Goal: Transaction & Acquisition: Purchase product/service

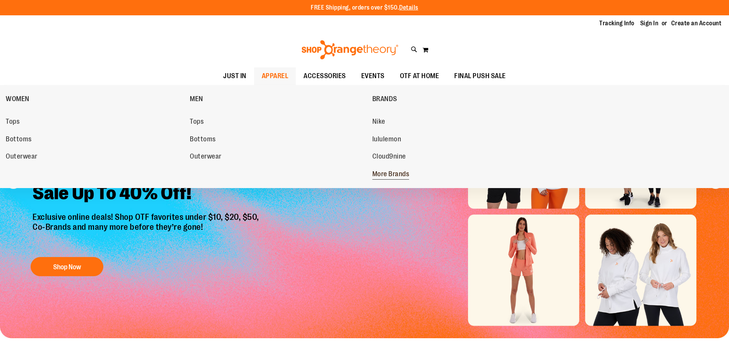
type input "**********"
click at [384, 171] on span "More Brands" at bounding box center [390, 175] width 37 height 10
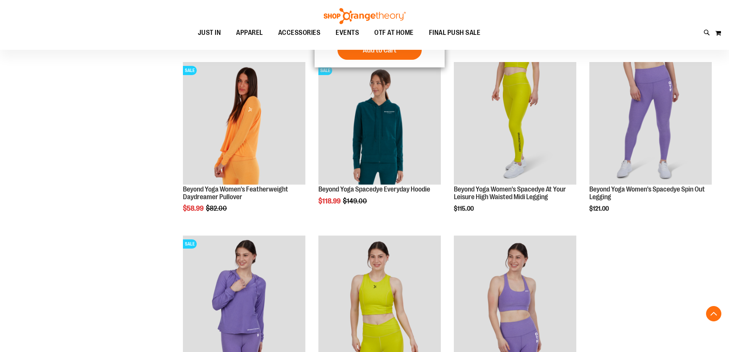
scroll to position [382, 0]
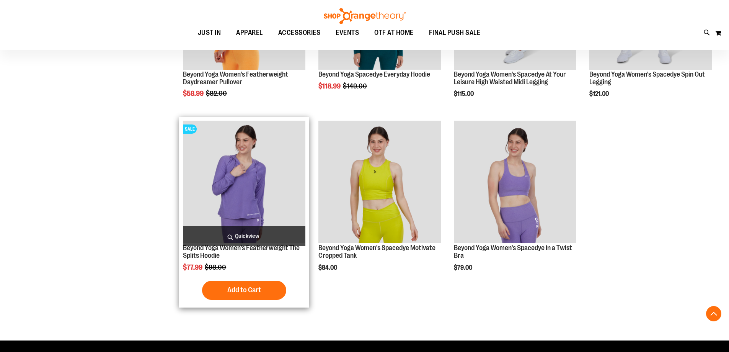
type input "**********"
click at [208, 185] on img "product" at bounding box center [244, 182] width 122 height 122
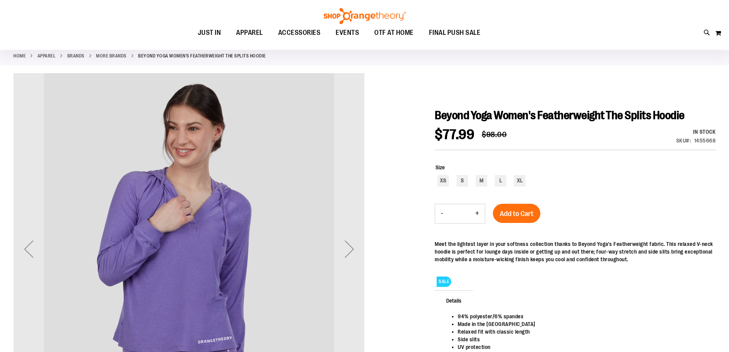
scroll to position [114, 0]
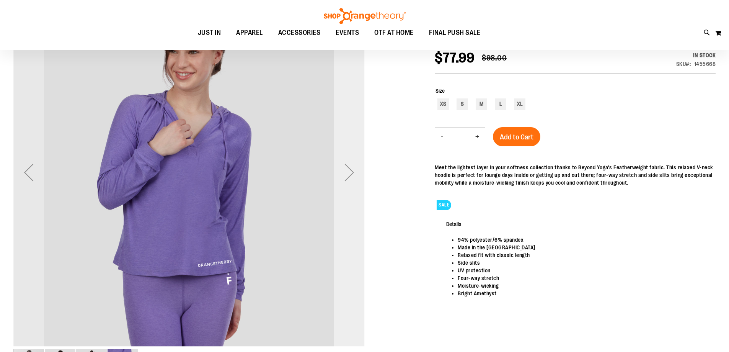
type input "**********"
click at [350, 170] on div "Next" at bounding box center [349, 172] width 31 height 31
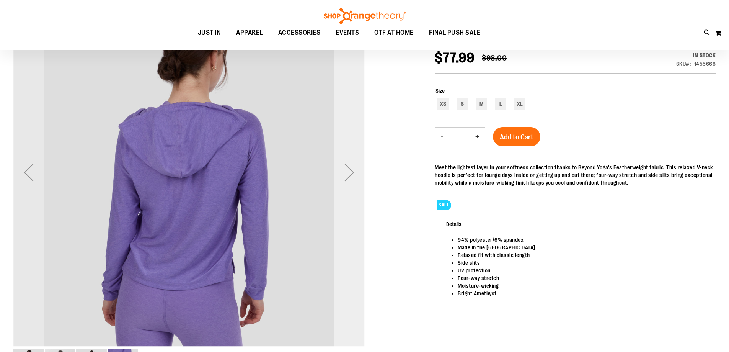
click at [350, 170] on div "Next" at bounding box center [349, 172] width 31 height 31
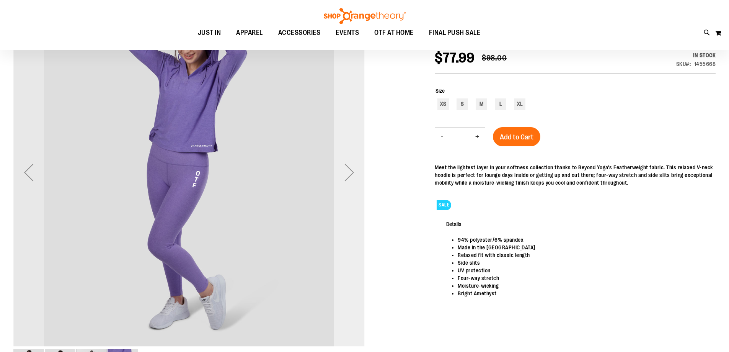
click at [350, 170] on div "Next" at bounding box center [349, 172] width 31 height 31
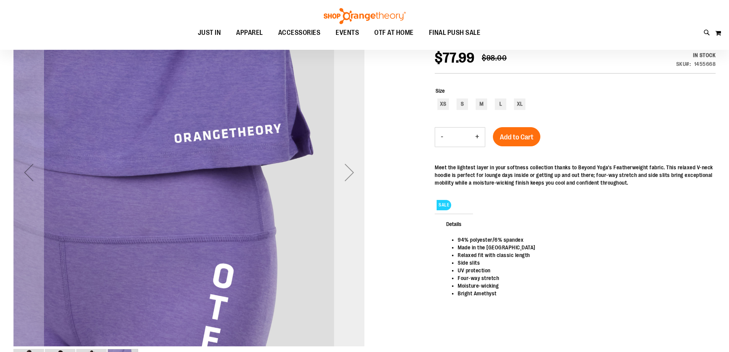
click at [350, 170] on div "Next" at bounding box center [349, 172] width 31 height 31
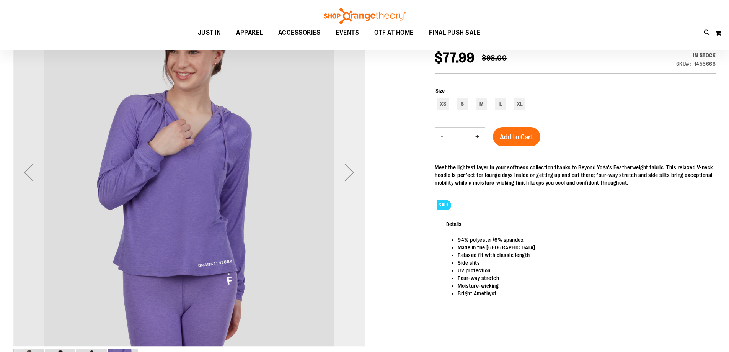
click at [350, 170] on div "Next" at bounding box center [349, 172] width 31 height 31
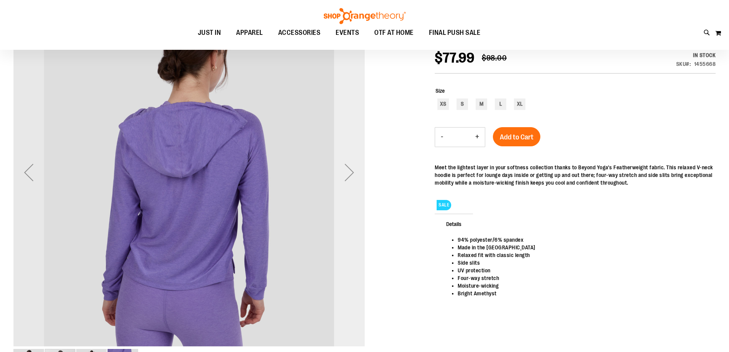
click at [350, 170] on div "Next" at bounding box center [349, 172] width 31 height 31
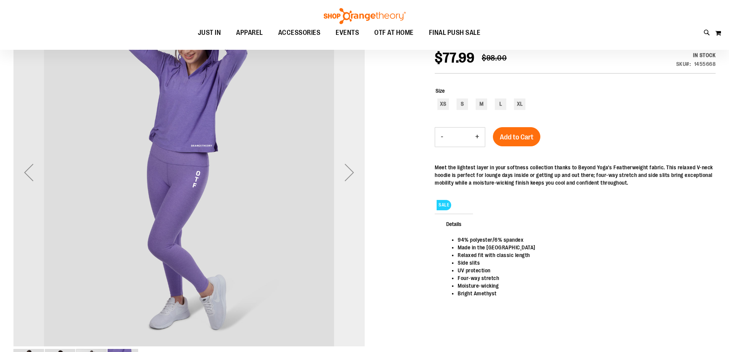
click at [350, 170] on div "Next" at bounding box center [349, 172] width 31 height 31
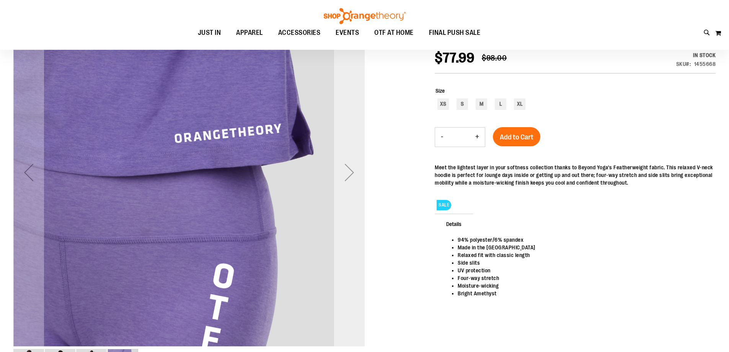
click at [350, 170] on div "Next" at bounding box center [349, 172] width 31 height 31
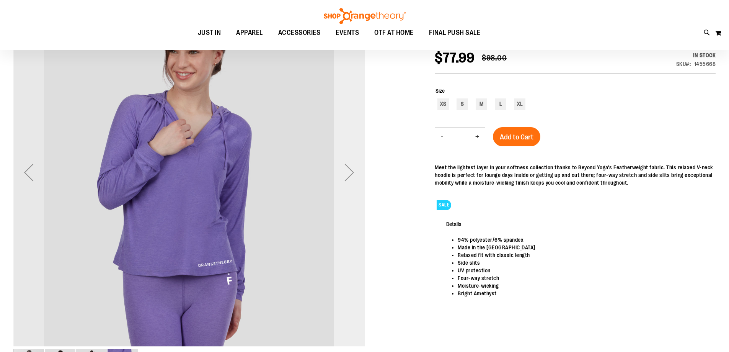
click at [350, 170] on div "Next" at bounding box center [349, 172] width 31 height 31
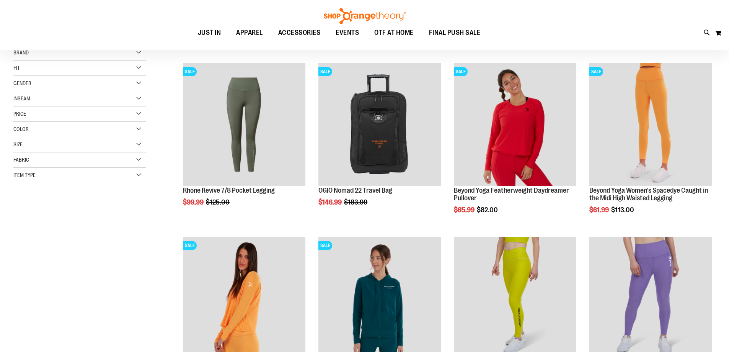
scroll to position [54, 0]
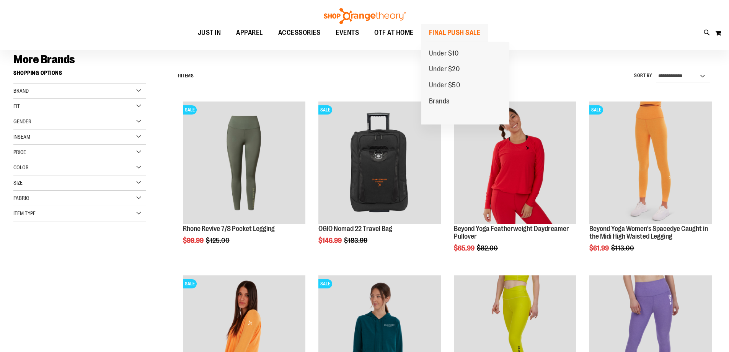
type input "**********"
click at [466, 32] on span "FINAL PUSH SALE" at bounding box center [455, 32] width 52 height 17
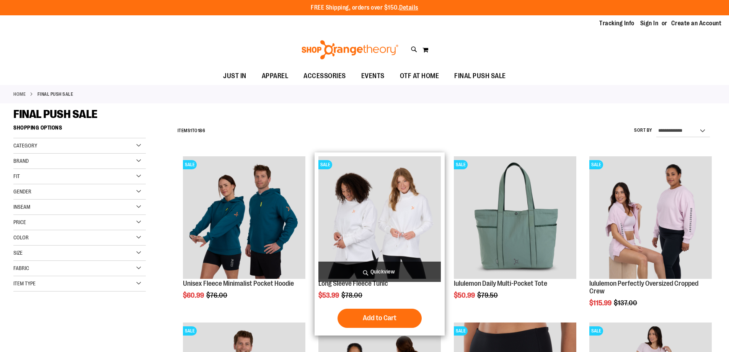
scroll to position [114, 0]
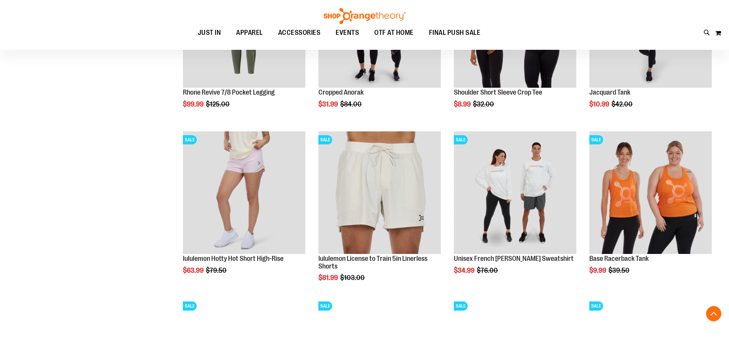
scroll to position [804, 0]
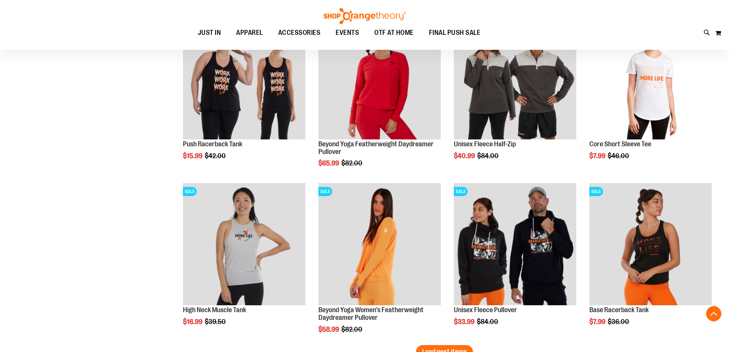
scroll to position [1416, 0]
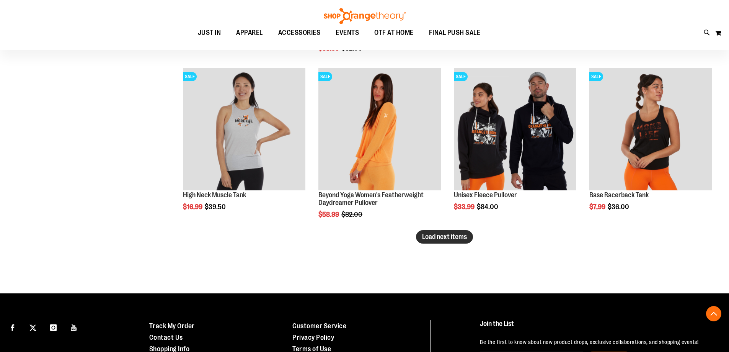
type input "**********"
click at [459, 238] on span "Load next items" at bounding box center [444, 237] width 45 height 8
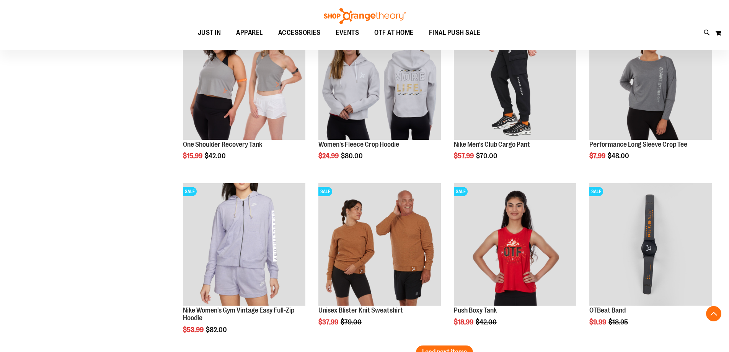
scroll to position [1914, 0]
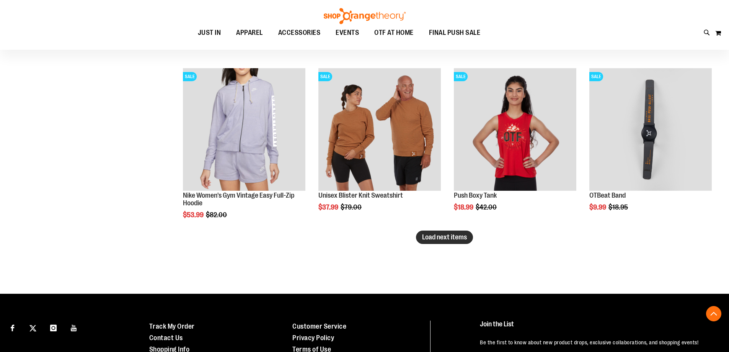
click at [433, 236] on span "Load next items" at bounding box center [444, 237] width 45 height 8
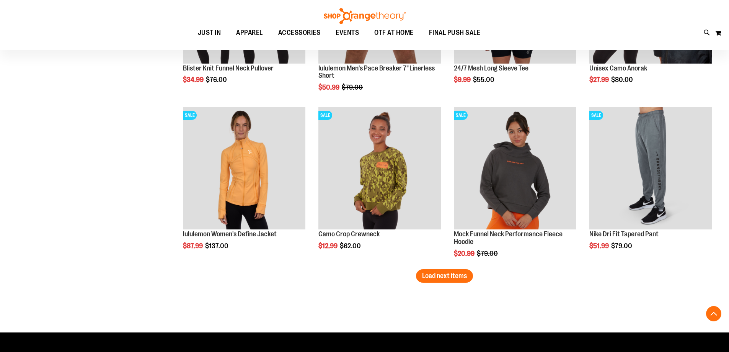
scroll to position [2411, 0]
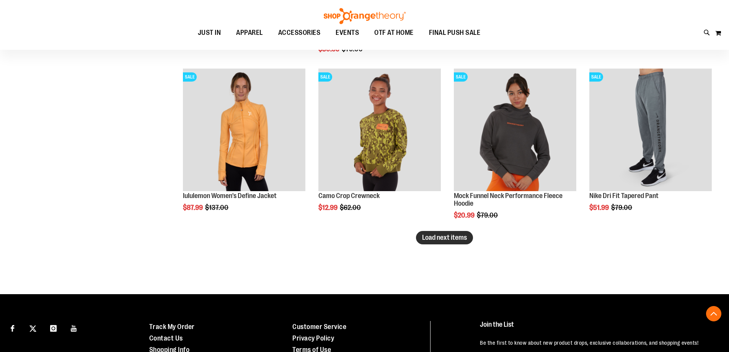
click at [455, 237] on span "Load next items" at bounding box center [444, 238] width 45 height 8
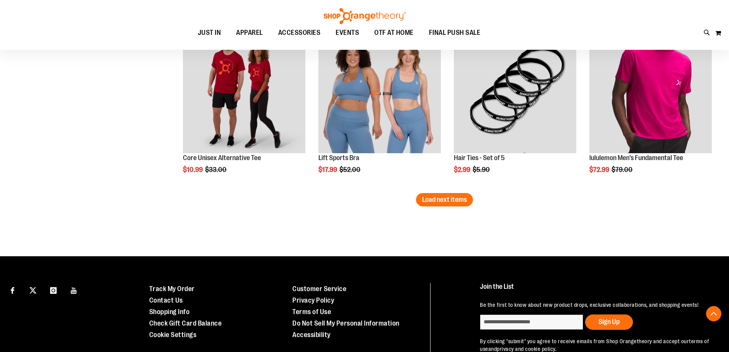
scroll to position [2986, 0]
